Goal: Transaction & Acquisition: Book appointment/travel/reservation

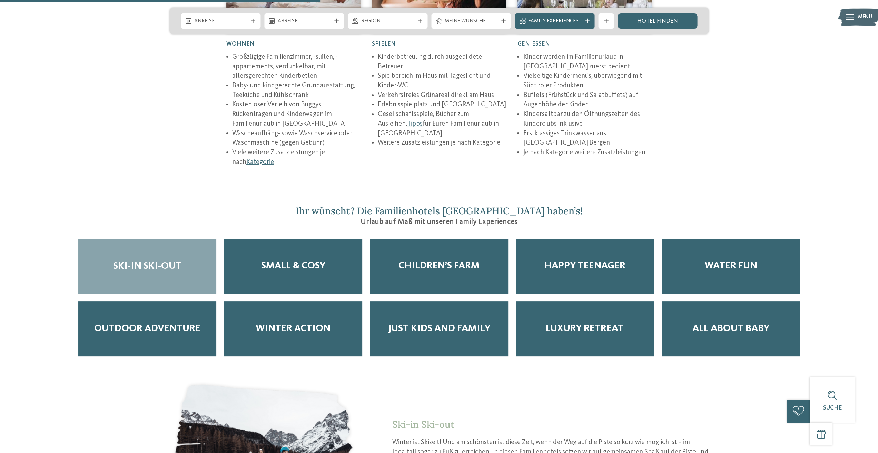
scroll to position [1277, 0]
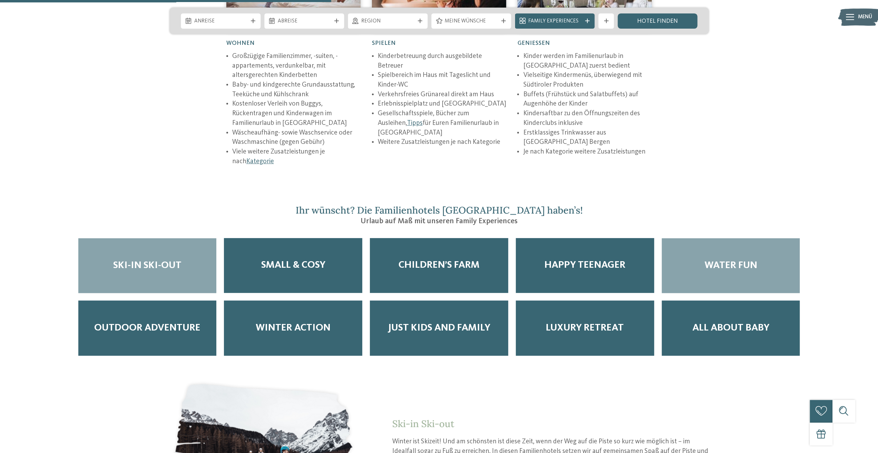
click at [768, 245] on div "Water Fun" at bounding box center [731, 265] width 138 height 55
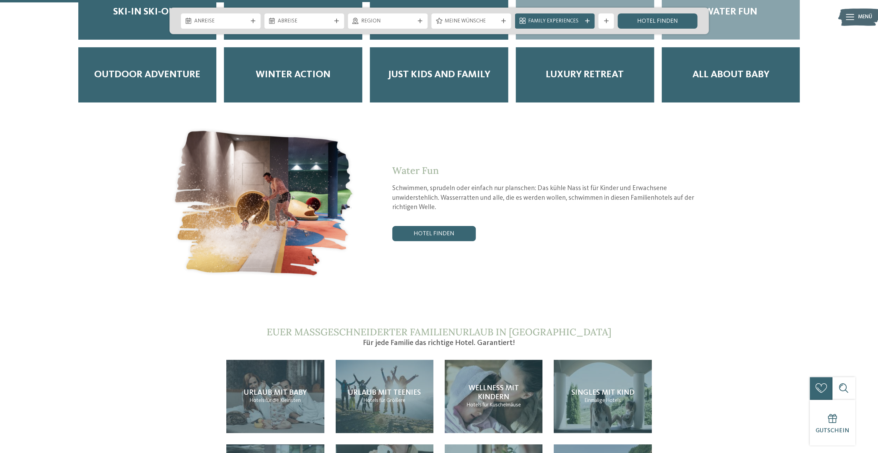
scroll to position [1519, 0]
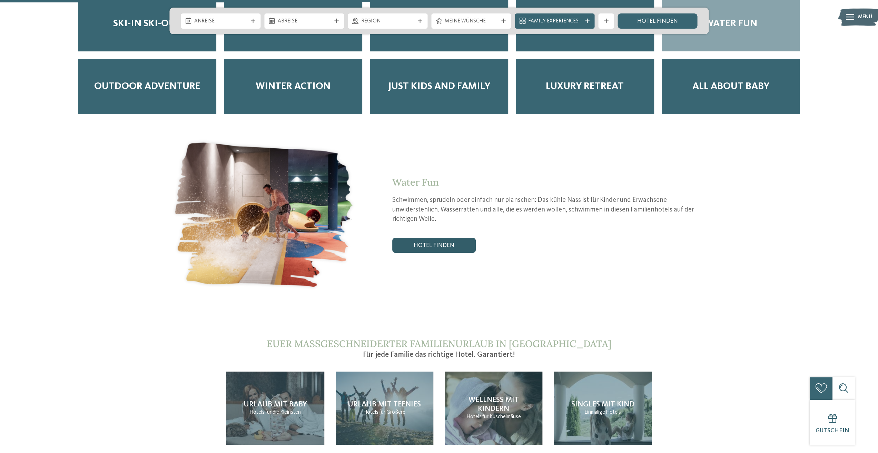
click at [434, 238] on link "Hotel finden" at bounding box center [434, 245] width 84 height 15
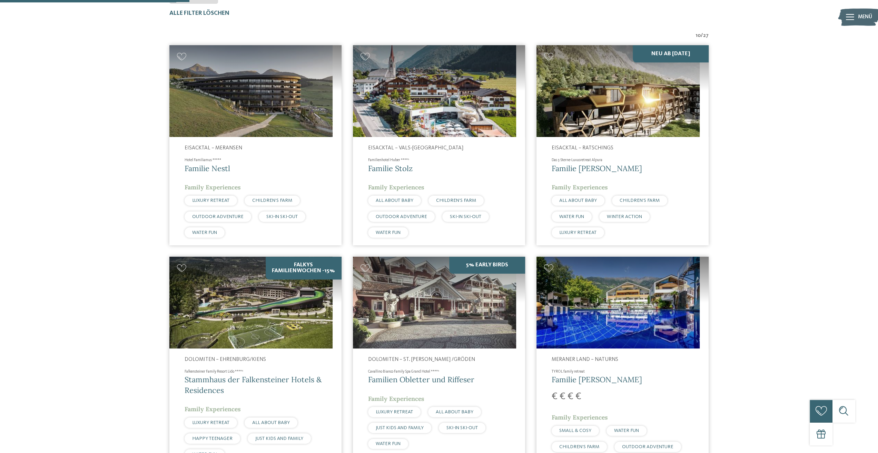
scroll to position [242, 0]
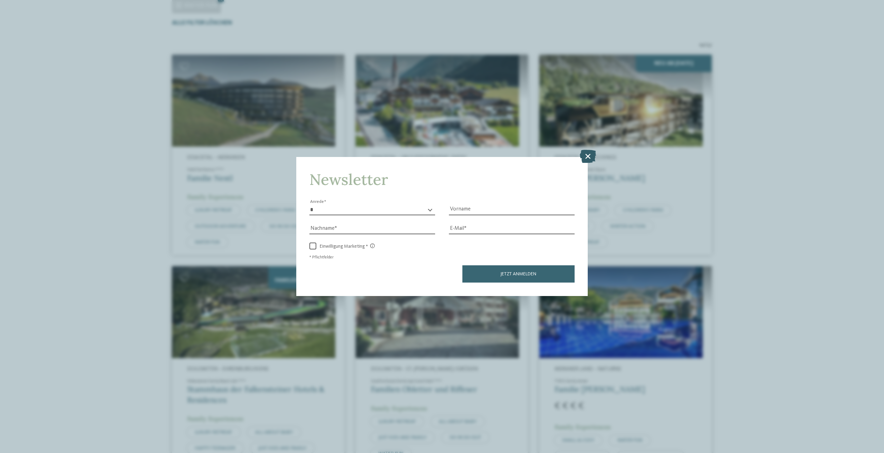
click at [590, 156] on icon at bounding box center [588, 156] width 16 height 13
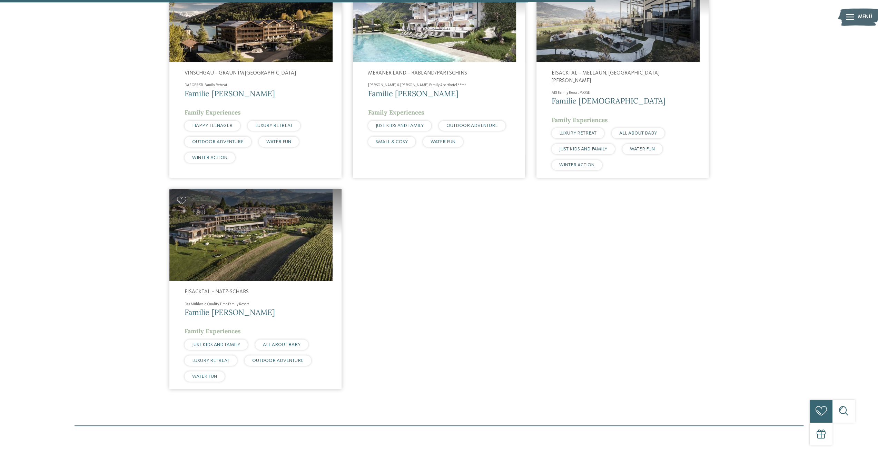
scroll to position [794, 0]
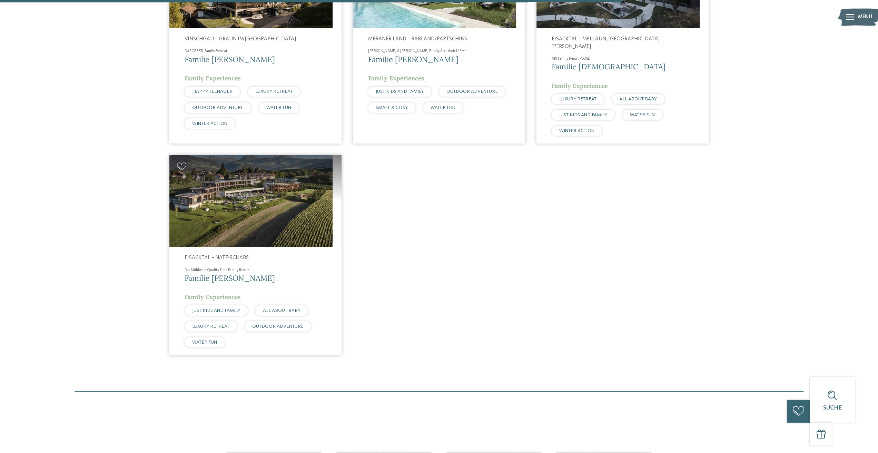
click at [217, 273] on span "Familie [PERSON_NAME]" at bounding box center [230, 278] width 90 height 10
click at [210, 193] on img at bounding box center [250, 201] width 163 height 92
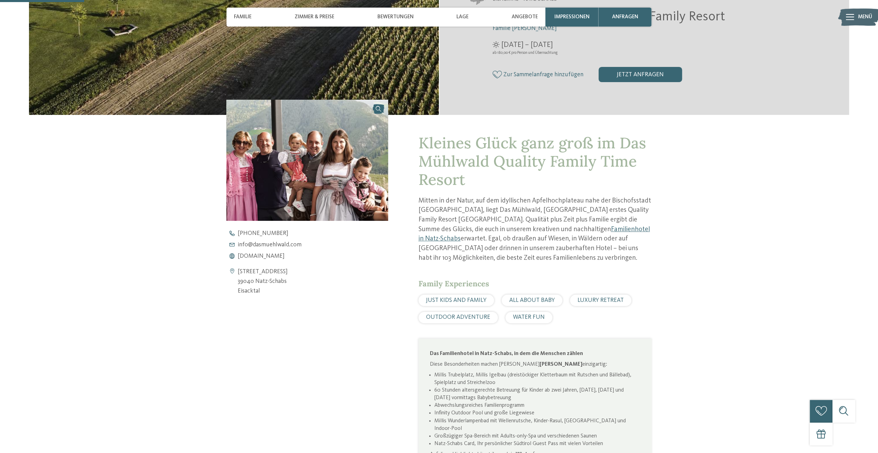
scroll to position [242, 0]
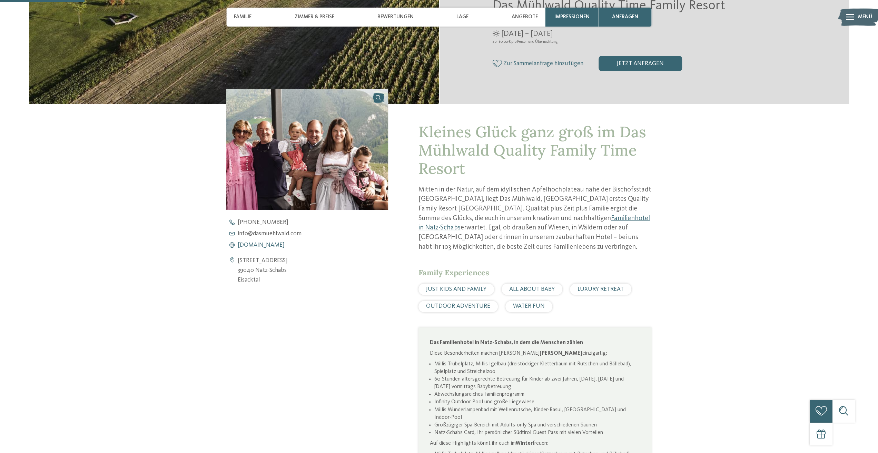
click at [279, 244] on span "[DOMAIN_NAME]" at bounding box center [261, 245] width 47 height 6
